Goal: Task Accomplishment & Management: Manage account settings

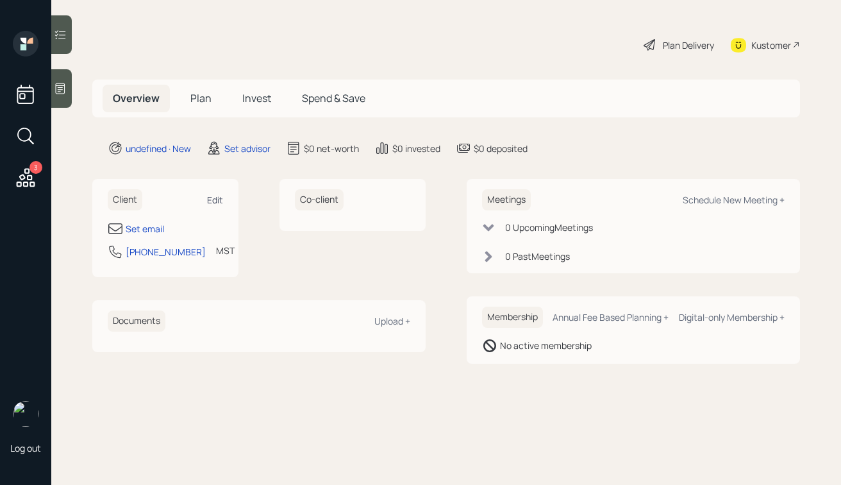
click at [216, 197] on div "Edit" at bounding box center [215, 200] width 16 height 12
select select "America/[GEOGRAPHIC_DATA]"
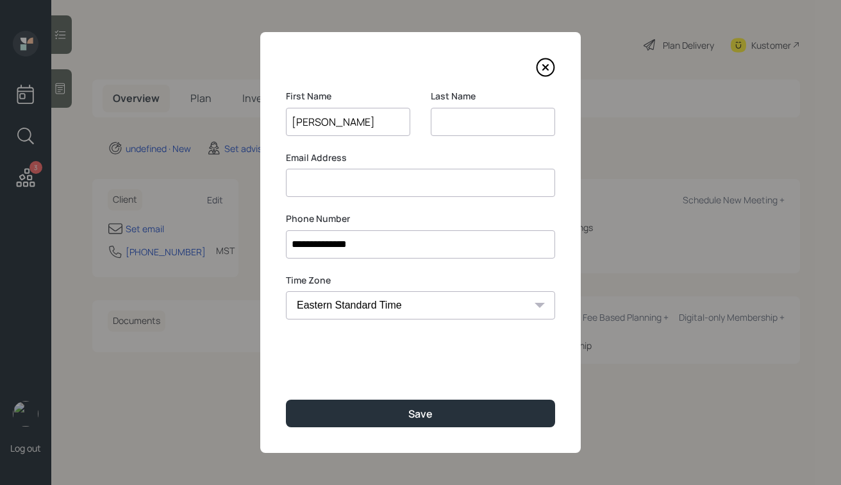
type input "[PERSON_NAME]"
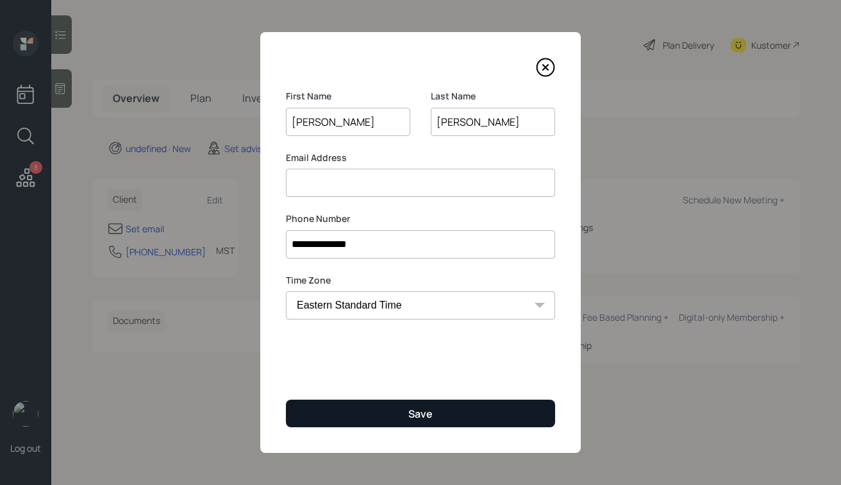
type input "[PERSON_NAME]"
click at [385, 400] on button "Save" at bounding box center [420, 414] width 269 height 28
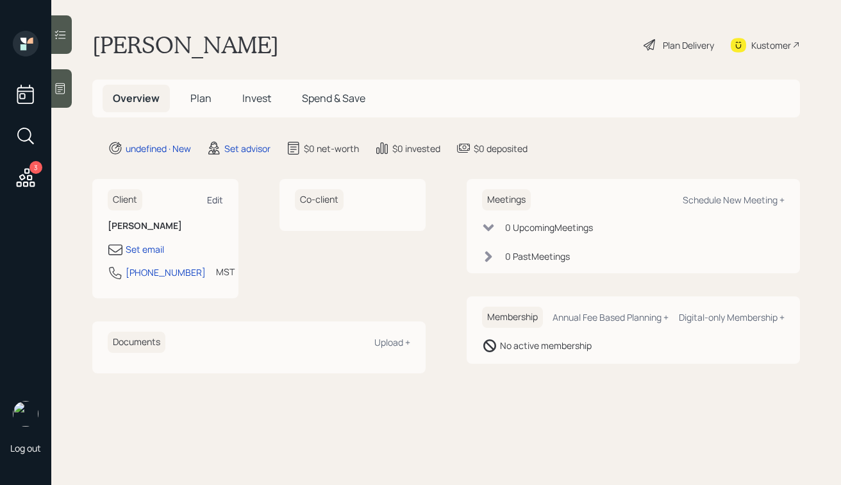
click at [219, 194] on div "Edit" at bounding box center [215, 200] width 16 height 12
select select "America/[GEOGRAPHIC_DATA]"
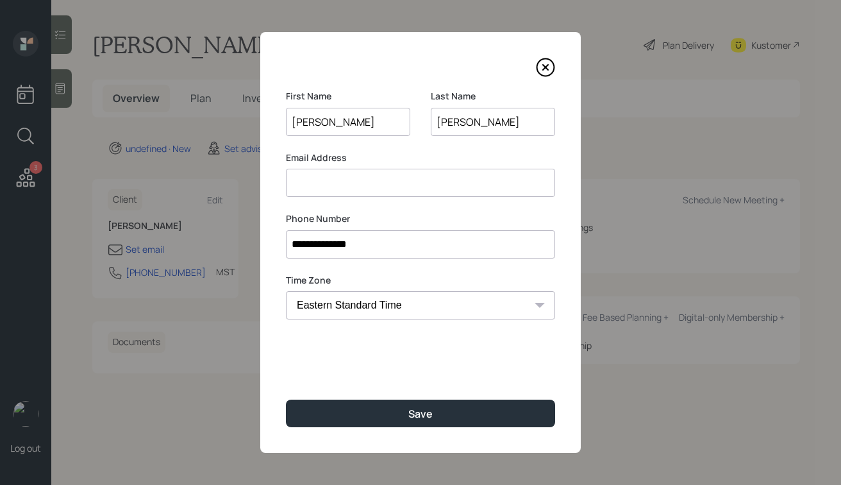
click at [313, 180] on input at bounding box center [420, 183] width 269 height 28
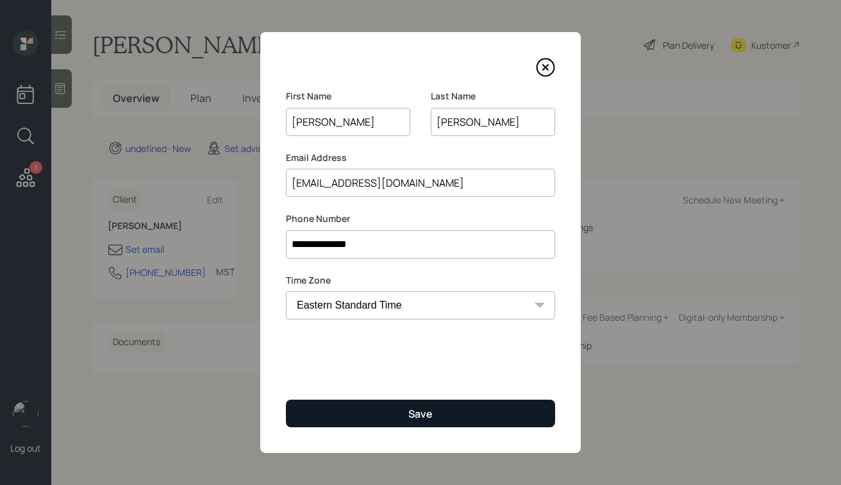
type input "[EMAIL_ADDRESS][DOMAIN_NAME]"
click at [340, 410] on button "Save" at bounding box center [420, 414] width 269 height 28
